Goal: Task Accomplishment & Management: Manage account settings

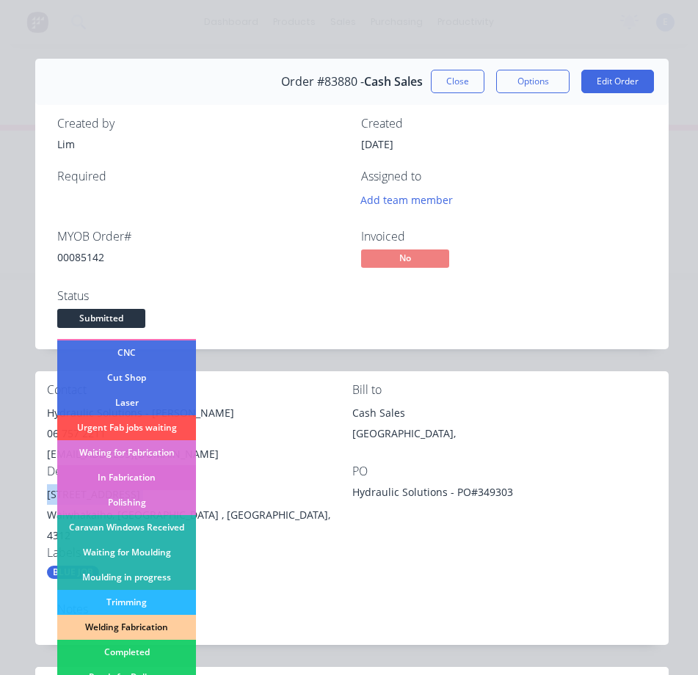
scroll to position [147, 0]
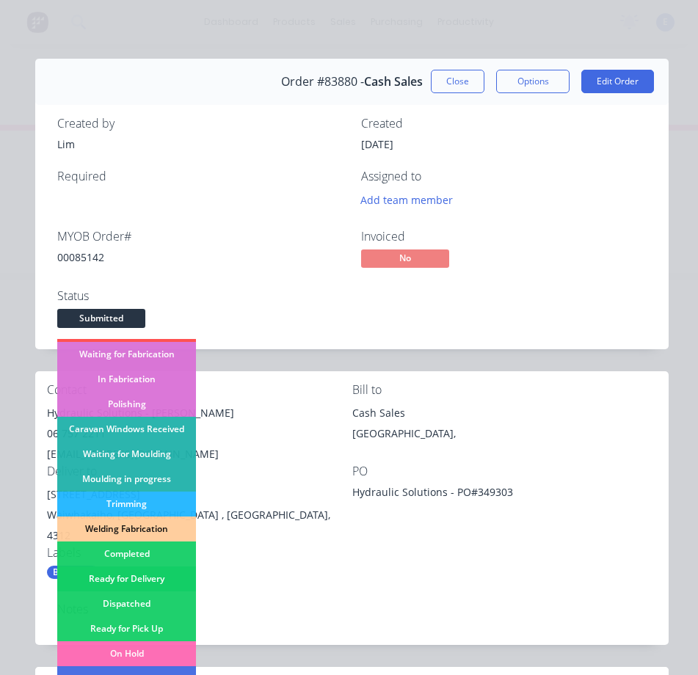
click at [162, 573] on div "Ready for Delivery" at bounding box center [126, 578] width 139 height 25
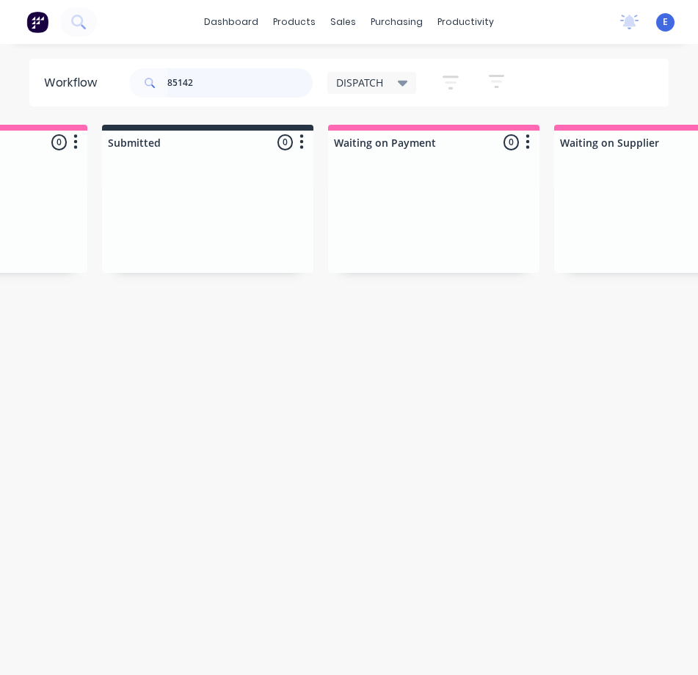
click at [225, 89] on input "85142" at bounding box center [239, 82] width 145 height 29
click at [222, 88] on input "85142" at bounding box center [239, 82] width 145 height 29
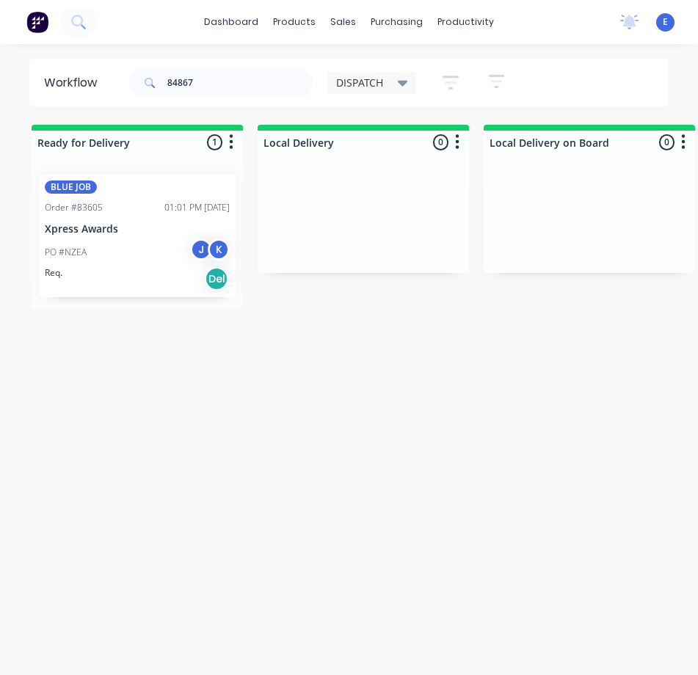
click at [115, 274] on div "Req. Del" at bounding box center [137, 278] width 185 height 25
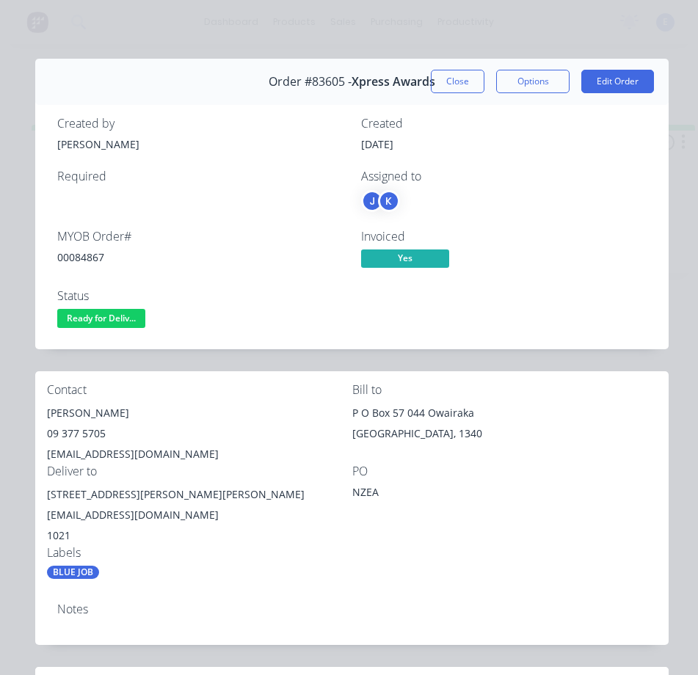
click at [91, 258] on div "00084867" at bounding box center [200, 256] width 286 height 15
copy div "00084867"
click at [72, 414] on div "[PERSON_NAME]" at bounding box center [199, 413] width 305 height 21
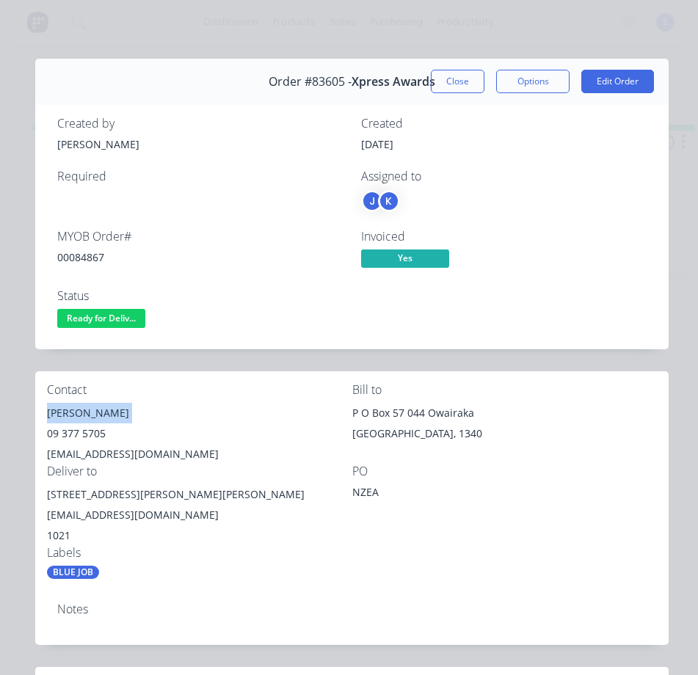
click at [72, 414] on div "[PERSON_NAME]" at bounding box center [199, 413] width 305 height 21
copy div "[PERSON_NAME]"
click at [94, 433] on div "09 377 5705" at bounding box center [199, 433] width 305 height 21
click at [93, 433] on div "09 377 5705" at bounding box center [199, 433] width 305 height 21
click at [94, 434] on div "09 377 5705" at bounding box center [199, 433] width 305 height 21
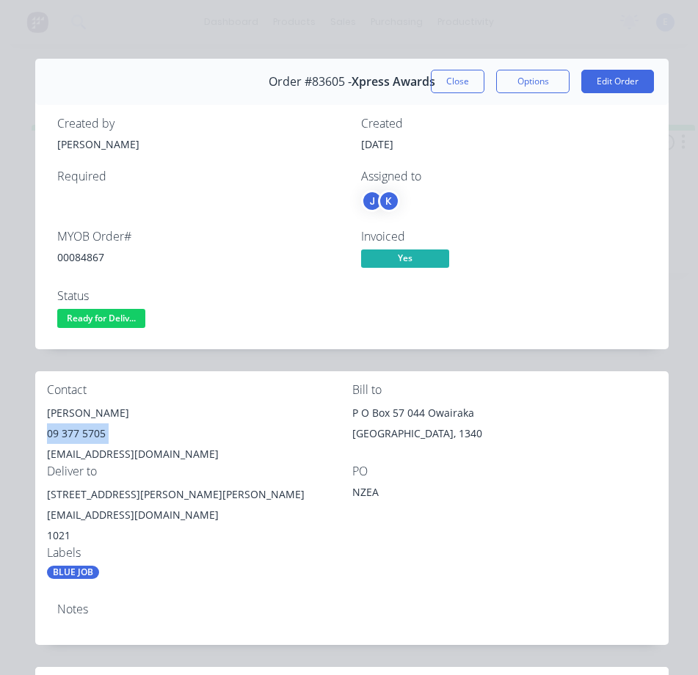
copy div "09 377 5705"
click at [136, 453] on div "[EMAIL_ADDRESS][DOMAIN_NAME]" at bounding box center [199, 454] width 305 height 21
click at [136, 452] on div "[EMAIL_ADDRESS][DOMAIN_NAME]" at bounding box center [199, 454] width 305 height 21
click at [136, 451] on div "[EMAIL_ADDRESS][DOMAIN_NAME]" at bounding box center [199, 454] width 305 height 21
drag, startPoint x: 136, startPoint y: 451, endPoint x: 131, endPoint y: 457, distance: 7.8
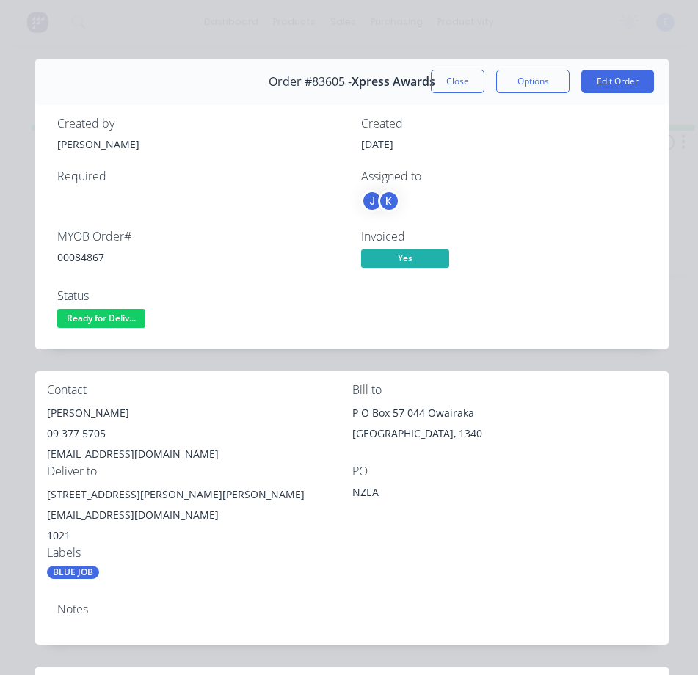
click at [131, 457] on div "[EMAIL_ADDRESS][DOMAIN_NAME]" at bounding box center [199, 454] width 305 height 21
copy div "[EMAIL_ADDRESS][DOMAIN_NAME]"
drag, startPoint x: 142, startPoint y: 493, endPoint x: 57, endPoint y: 489, distance: 84.5
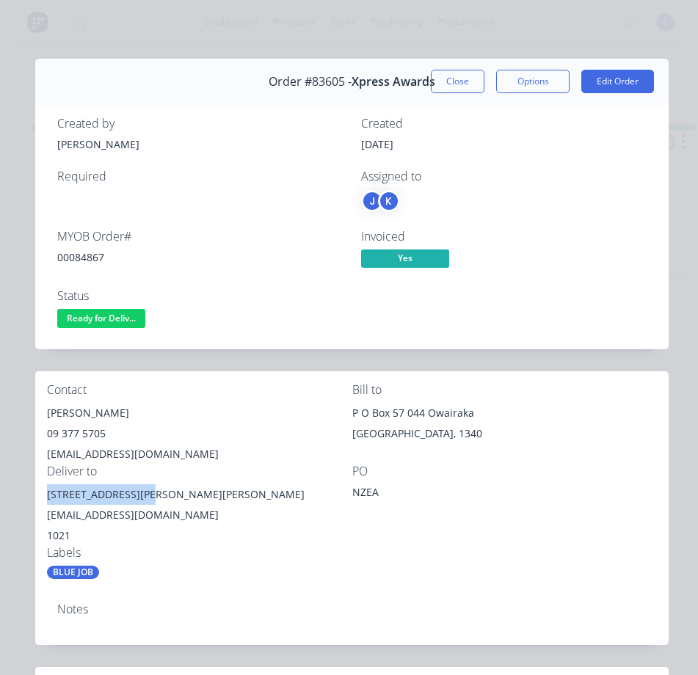
click at [38, 496] on div "Contact [PERSON_NAME] [PHONE_NUMBER] [EMAIL_ADDRESS][DOMAIN_NAME] Bill to [STRE…" at bounding box center [351, 481] width 633 height 220
copy div "[STREET_ADDRESS][PERSON_NAME]"
click at [101, 306] on div "Status Ready for Deliv..." at bounding box center [200, 310] width 286 height 43
click at [108, 318] on span "Ready for Deliv..." at bounding box center [101, 318] width 88 height 18
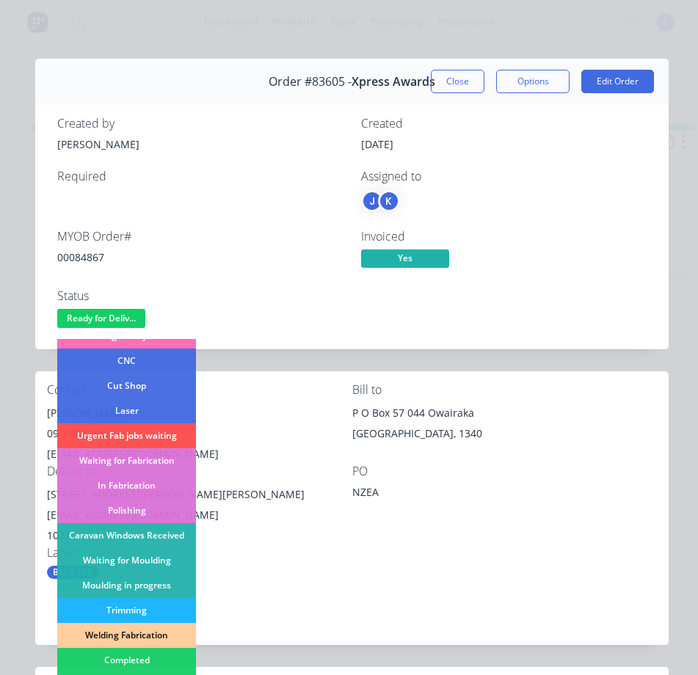
scroll to position [147, 0]
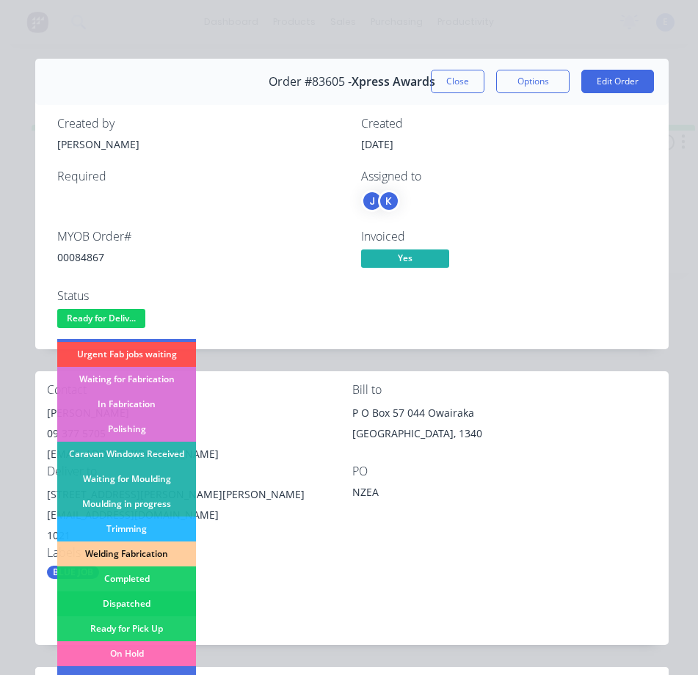
click at [164, 604] on div "Dispatched" at bounding box center [126, 603] width 139 height 25
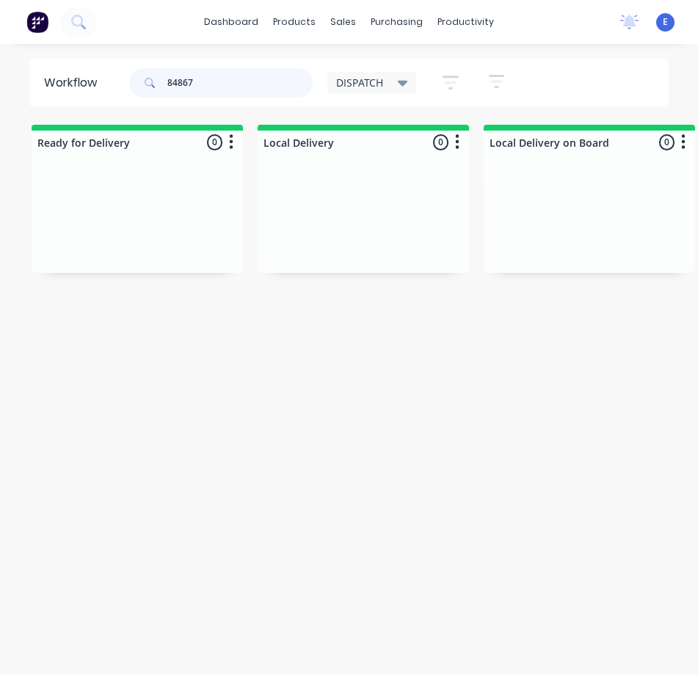
click at [253, 84] on input "84867" at bounding box center [239, 82] width 145 height 29
click at [253, 83] on input "84867" at bounding box center [239, 82] width 145 height 29
click at [252, 84] on input "84867" at bounding box center [239, 82] width 145 height 29
click at [252, 83] on input "84867" at bounding box center [239, 82] width 145 height 29
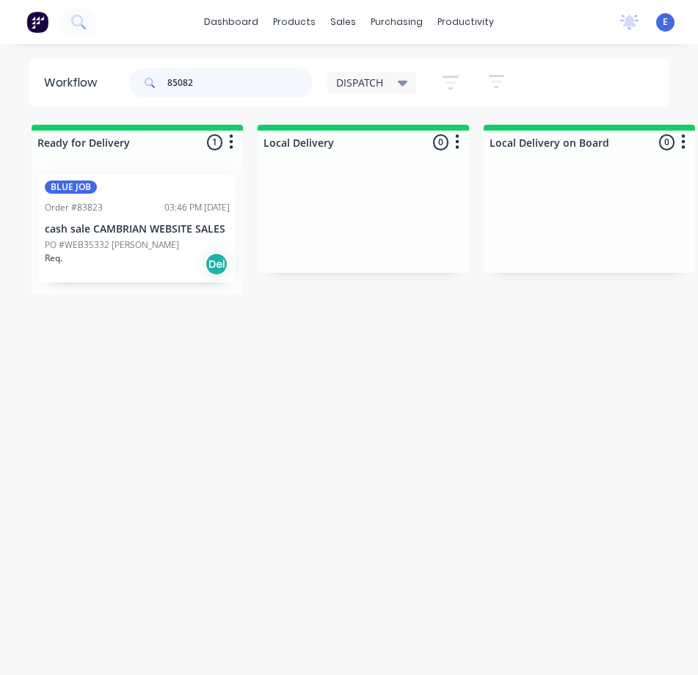
type input "85082"
click at [183, 242] on div "PO #WEB35332 [PERSON_NAME]" at bounding box center [137, 244] width 185 height 13
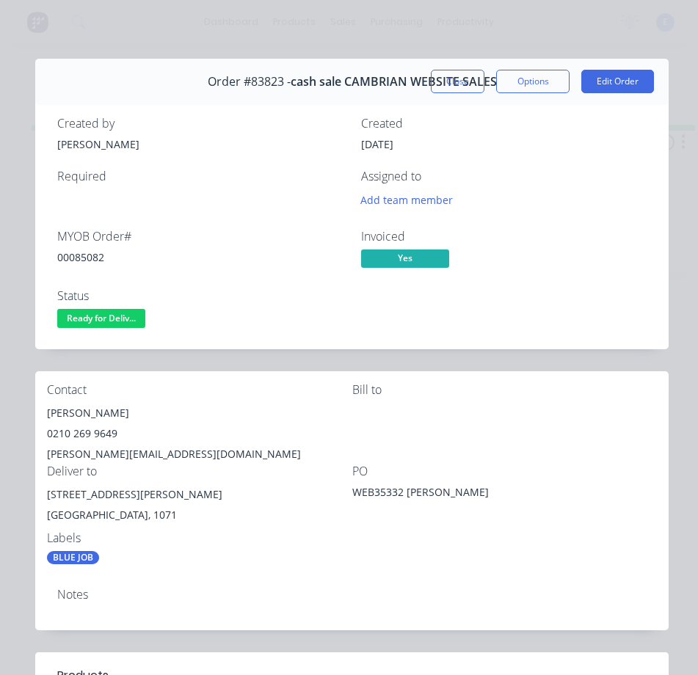
click at [71, 254] on div "00085082" at bounding box center [200, 256] width 286 height 15
click at [73, 255] on div "00085082" at bounding box center [200, 256] width 286 height 15
copy div "00085082"
click at [68, 410] on div "[PERSON_NAME]" at bounding box center [199, 413] width 305 height 21
click at [68, 411] on div "[PERSON_NAME]" at bounding box center [199, 413] width 305 height 21
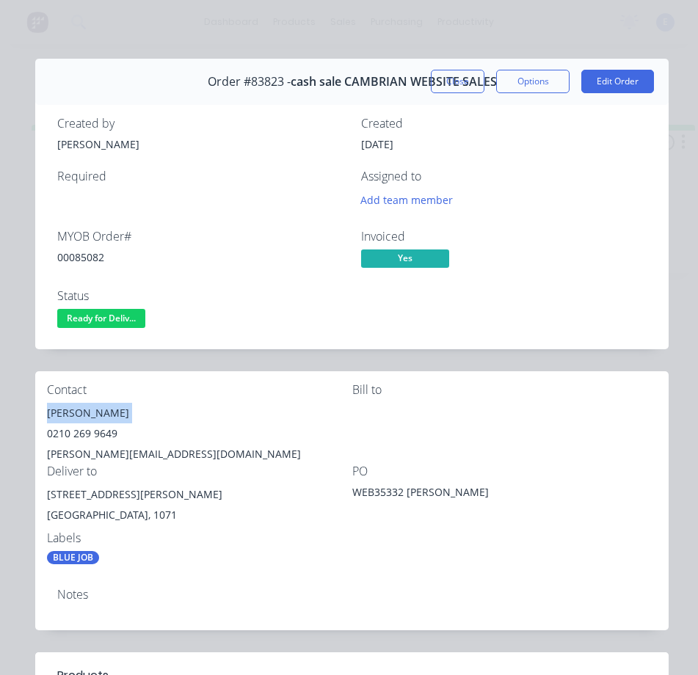
click at [68, 411] on div "[PERSON_NAME]" at bounding box center [199, 413] width 305 height 21
copy div "[PERSON_NAME]"
click at [76, 432] on div "0210 269 9649" at bounding box center [199, 433] width 305 height 21
click at [76, 431] on div "0210 269 9649" at bounding box center [199, 433] width 305 height 21
click at [77, 431] on div "0210 269 9649" at bounding box center [199, 433] width 305 height 21
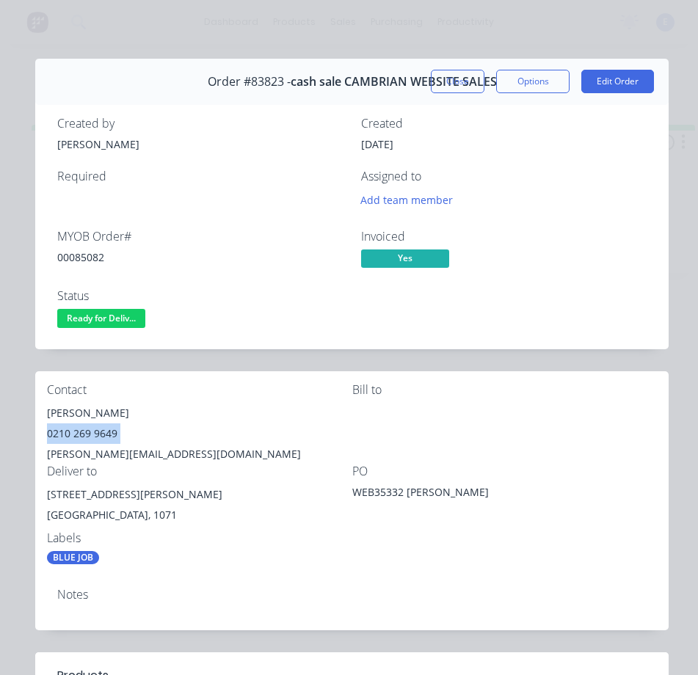
click at [78, 431] on div "0210 269 9649" at bounding box center [199, 433] width 305 height 21
copy div "0210 269 9649"
click at [115, 451] on div "[PERSON_NAME][EMAIL_ADDRESS][DOMAIN_NAME]" at bounding box center [199, 454] width 305 height 21
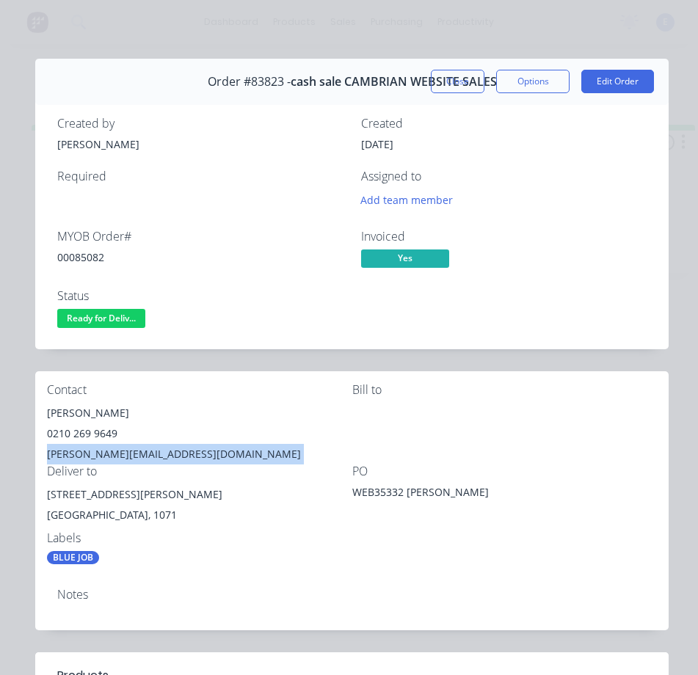
click at [115, 451] on div "[PERSON_NAME][EMAIL_ADDRESS][DOMAIN_NAME]" at bounding box center [199, 454] width 305 height 21
copy div "[PERSON_NAME][EMAIL_ADDRESS][DOMAIN_NAME]"
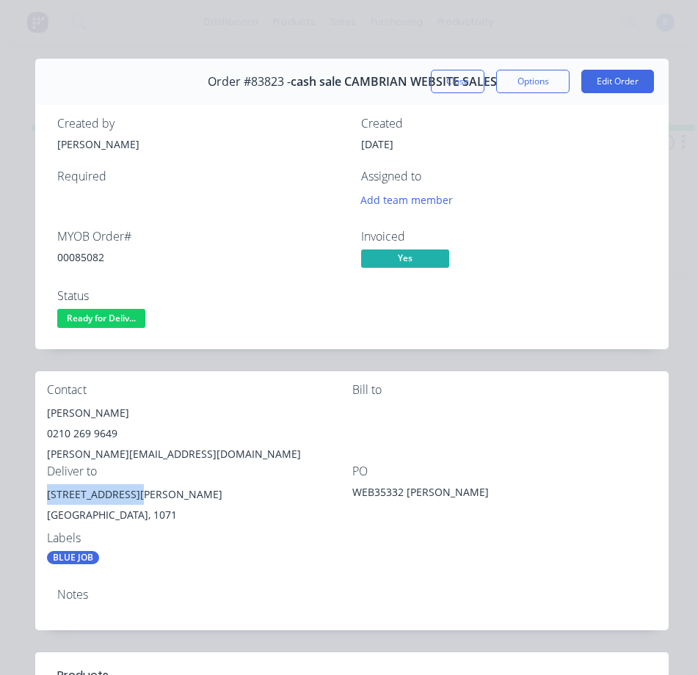
drag, startPoint x: 136, startPoint y: 498, endPoint x: 46, endPoint y: 505, distance: 89.8
click at [46, 505] on div "Contact [PERSON_NAME] [PHONE_NUMBER] [PERSON_NAME][EMAIL_ADDRESS][DOMAIN_NAME] …" at bounding box center [351, 473] width 633 height 205
copy div "[STREET_ADDRESS][PERSON_NAME]"
